Goal: Information Seeking & Learning: Learn about a topic

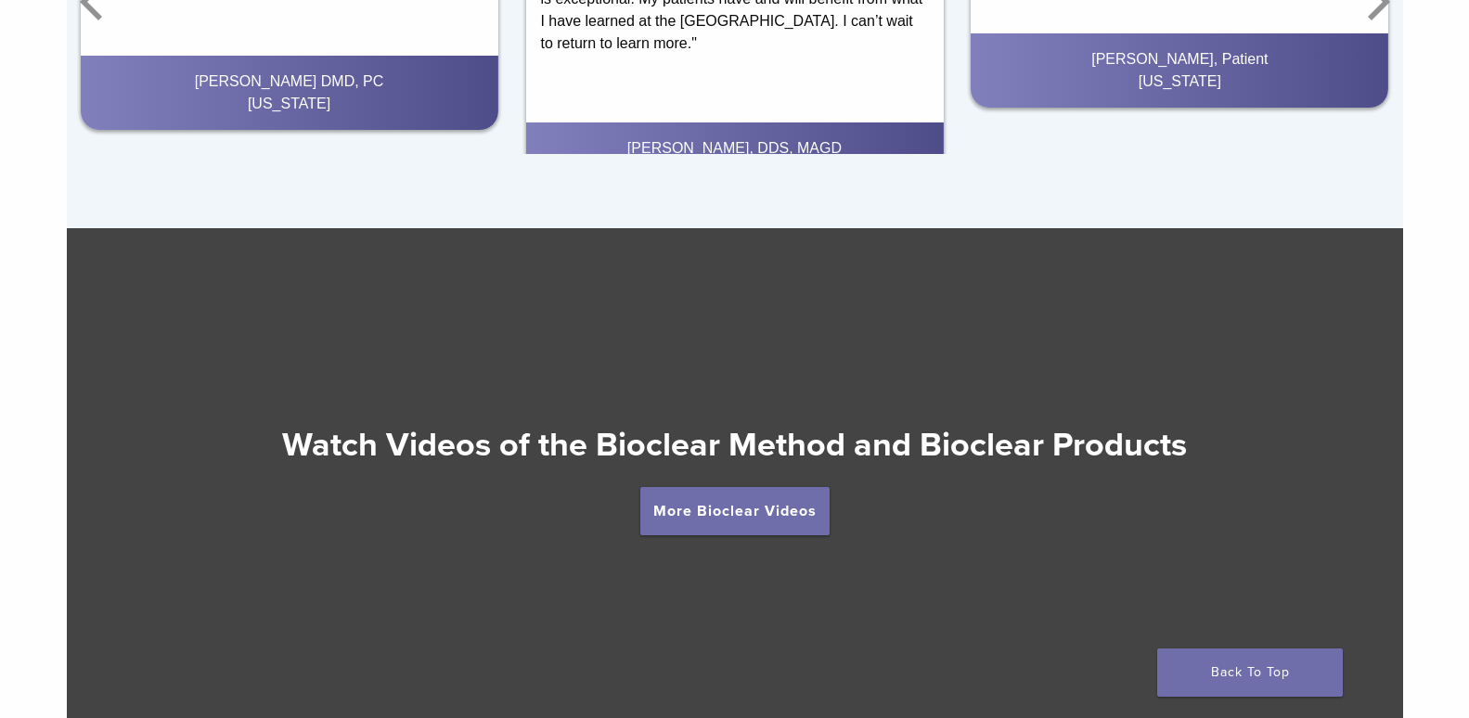
scroll to position [3182, 0]
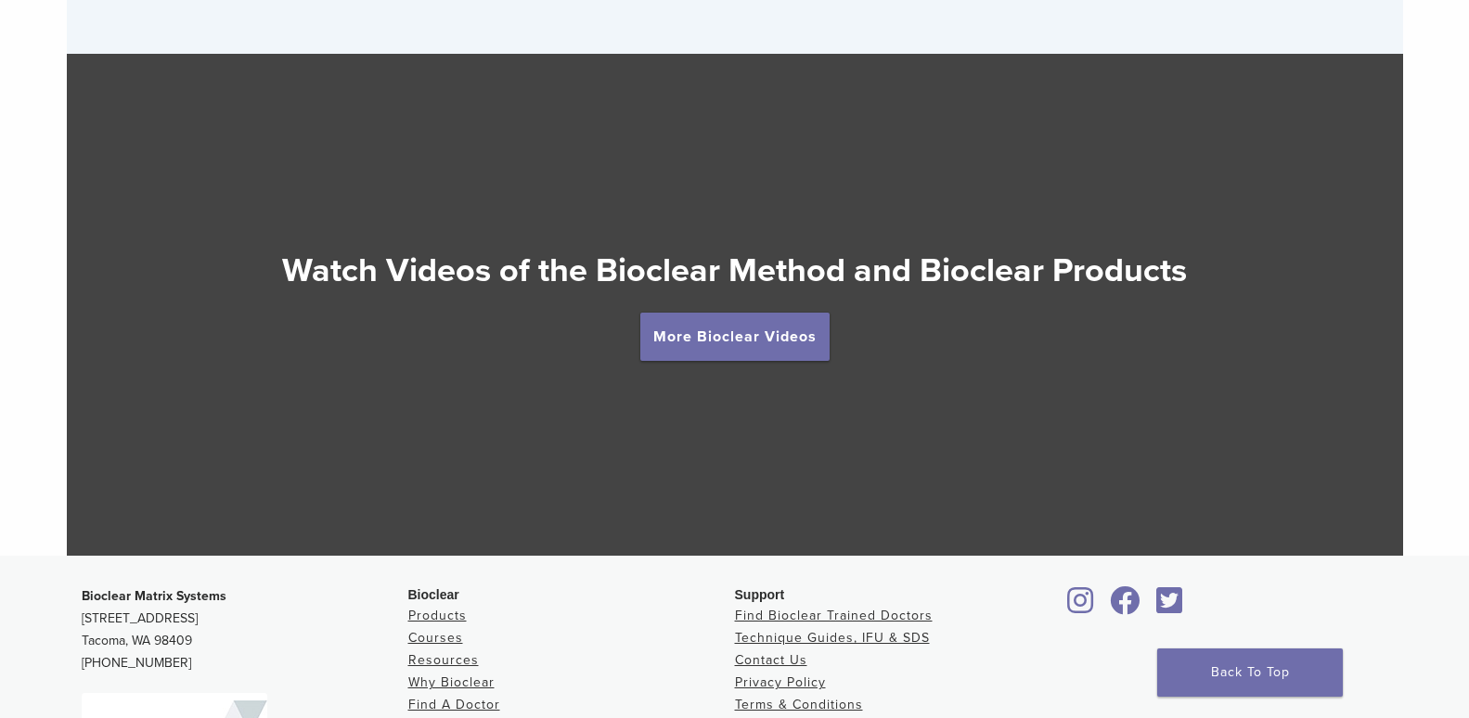
click at [499, 672] on li "Why Bioclear" at bounding box center [571, 683] width 327 height 22
click at [467, 608] on link "Products" at bounding box center [437, 616] width 58 height 16
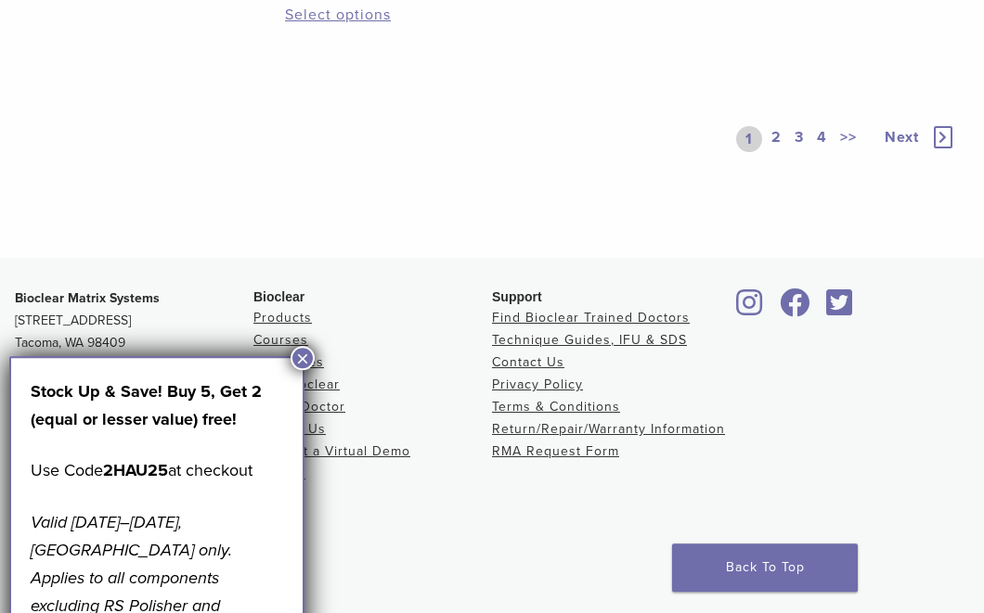
scroll to position [1589, 0]
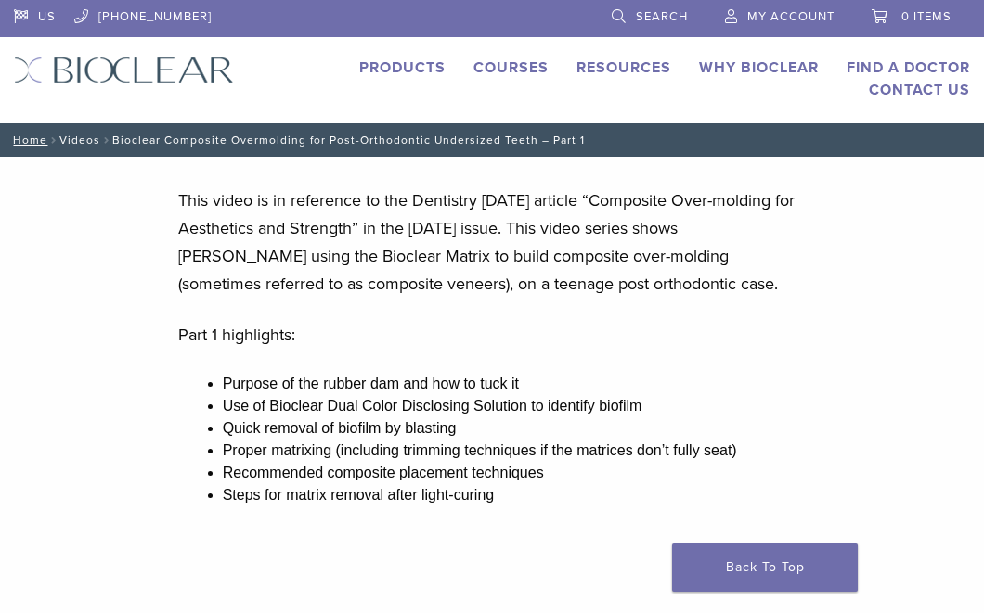
click at [78, 135] on link "Videos" at bounding box center [79, 140] width 41 height 13
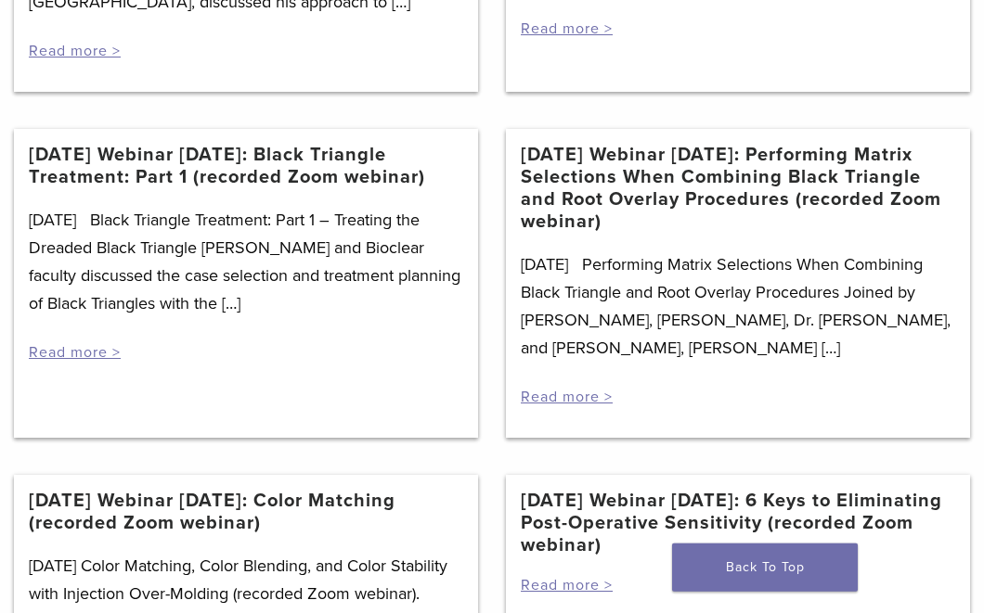
scroll to position [1336, 0]
